Goal: Transaction & Acquisition: Book appointment/travel/reservation

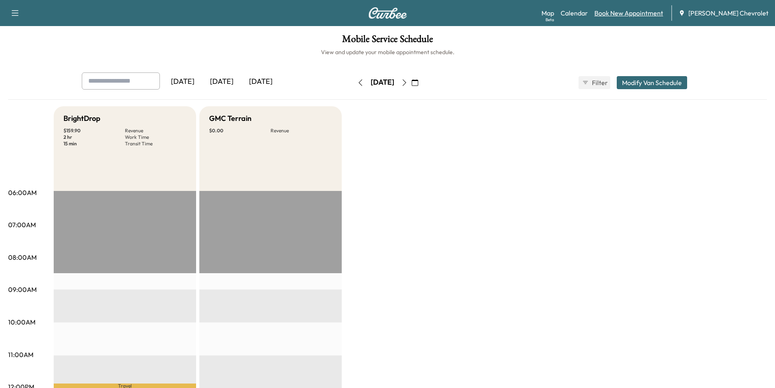
click at [646, 15] on link "Book New Appointment" at bounding box center [628, 13] width 69 height 10
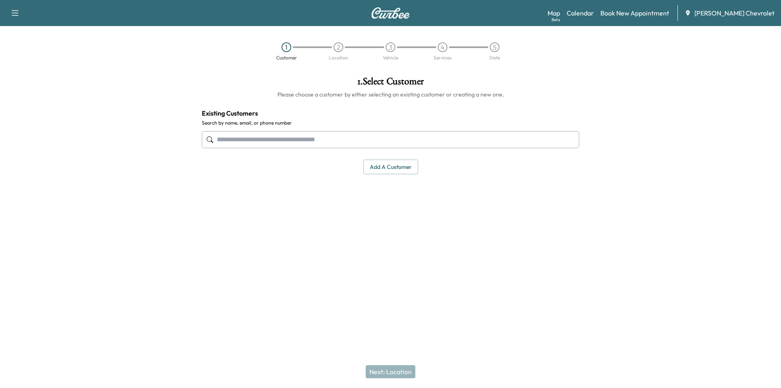
paste input "**********"
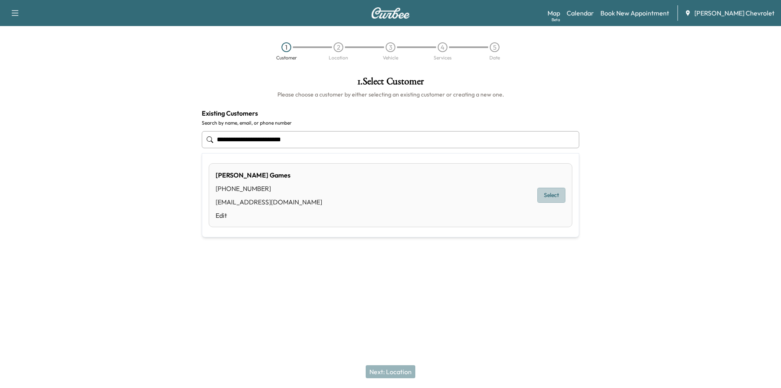
click at [550, 194] on button "Select" at bounding box center [551, 194] width 28 height 15
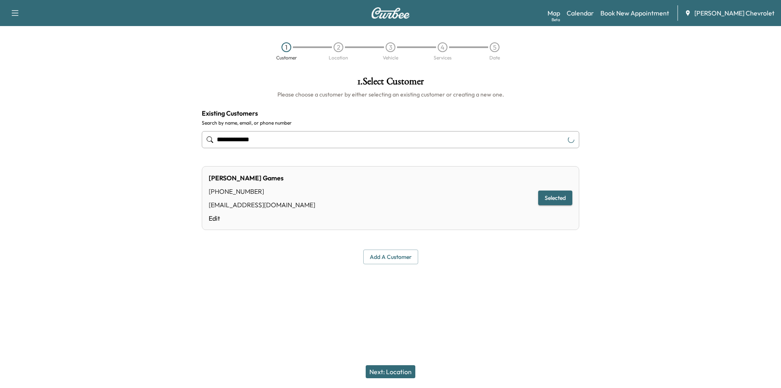
type input "**********"
click at [396, 369] on button "Next: Location" at bounding box center [391, 371] width 50 height 13
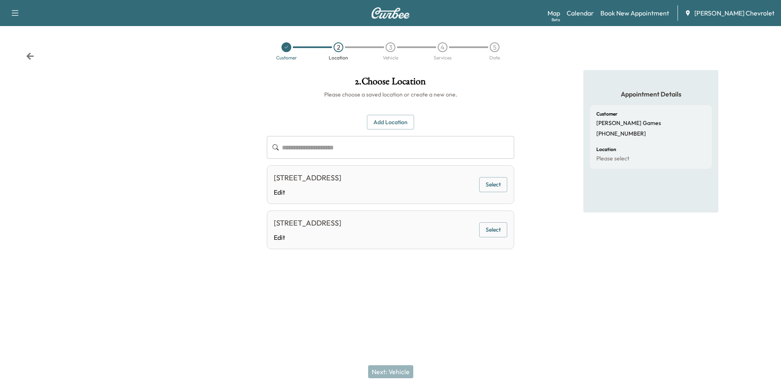
click at [501, 237] on button "Select" at bounding box center [493, 229] width 28 height 15
drag, startPoint x: 391, startPoint y: 368, endPoint x: 416, endPoint y: 259, distance: 111.9
click at [391, 368] on button "Next: Vehicle" at bounding box center [390, 371] width 45 height 13
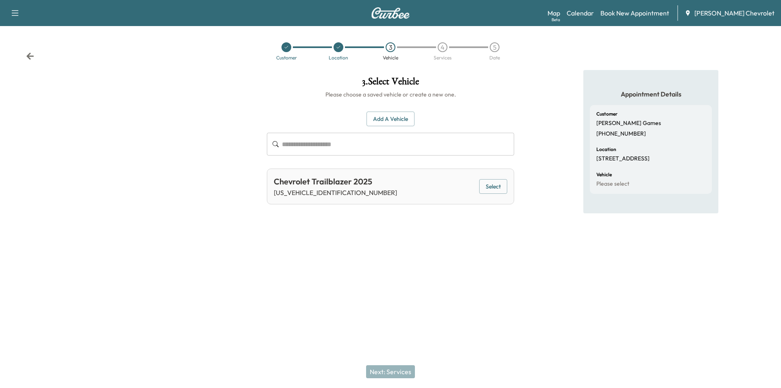
click at [497, 184] on button "Select" at bounding box center [493, 186] width 28 height 15
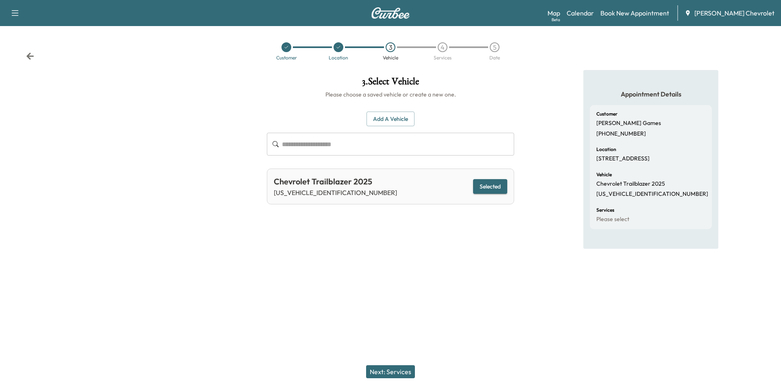
drag, startPoint x: 397, startPoint y: 371, endPoint x: 397, endPoint y: 366, distance: 4.5
click at [397, 370] on button "Next: Services" at bounding box center [390, 371] width 49 height 13
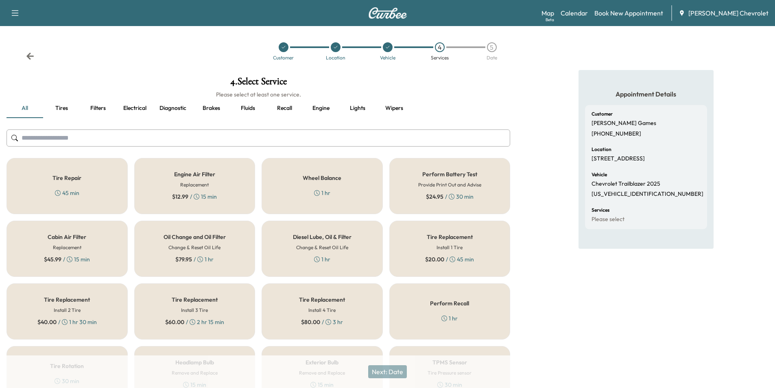
click at [231, 237] on div "Oil Change and Oil Filter Change & Reset Oil Life $ 79.95 / 1 hr" at bounding box center [194, 248] width 121 height 56
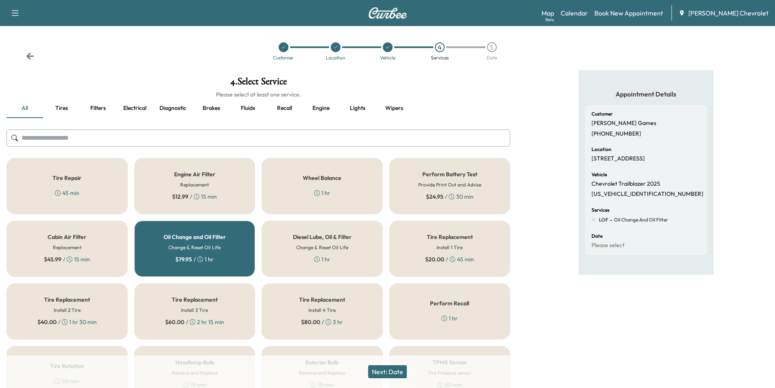
drag, startPoint x: 401, startPoint y: 370, endPoint x: 402, endPoint y: 363, distance: 6.9
click at [401, 368] on button "Next: Date" at bounding box center [387, 371] width 39 height 13
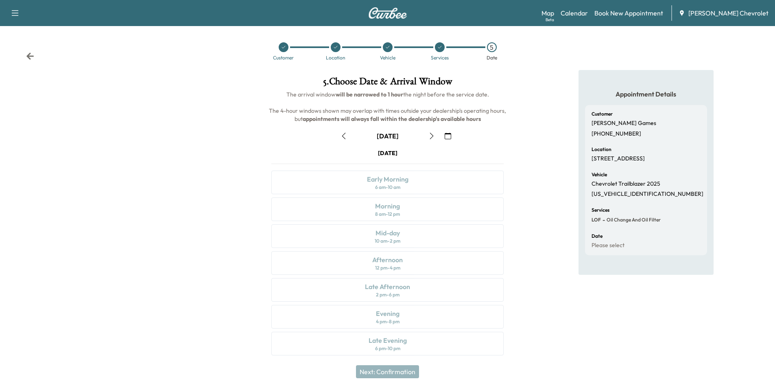
click at [446, 137] on icon "button" at bounding box center [448, 136] width 7 height 7
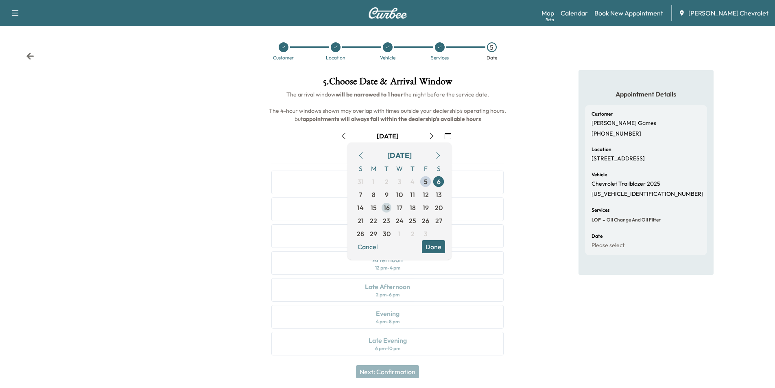
click at [387, 207] on span "16" at bounding box center [387, 208] width 6 height 10
click at [387, 207] on span "16" at bounding box center [392, 207] width 13 height 13
click at [529, 176] on div "Appointment Details Customer [PERSON_NAME] Games [PHONE_NUMBER] Location [STREE…" at bounding box center [646, 217] width 258 height 295
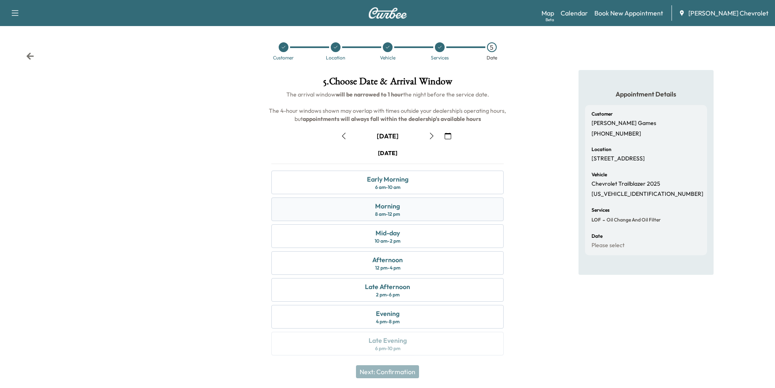
click at [409, 211] on div "Morning 8 am - 12 pm" at bounding box center [387, 209] width 232 height 24
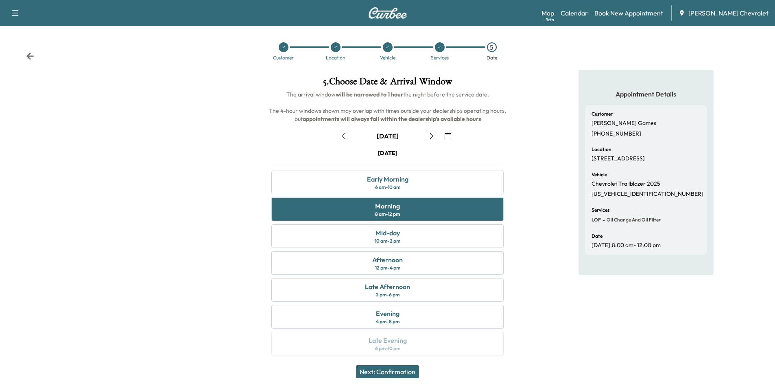
drag, startPoint x: 410, startPoint y: 371, endPoint x: 410, endPoint y: 363, distance: 8.2
click at [410, 370] on button "Next: Confirmation" at bounding box center [387, 371] width 63 height 13
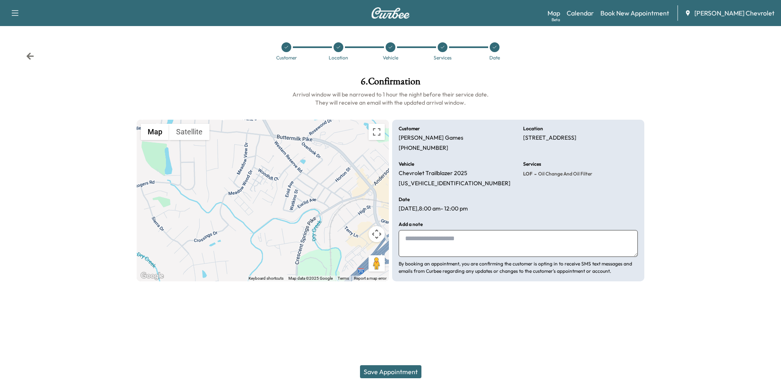
click at [399, 372] on button "Save Appointment" at bounding box center [390, 371] width 61 height 13
